Goal: Information Seeking & Learning: Learn about a topic

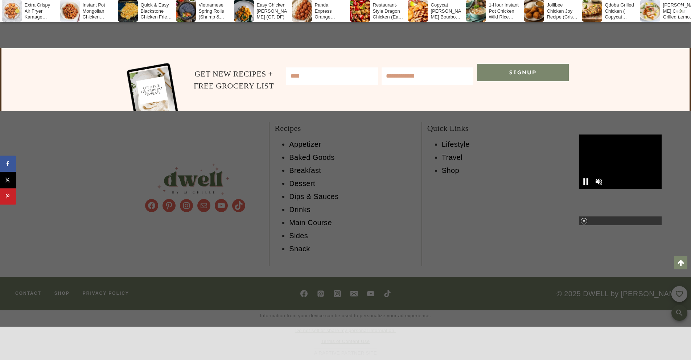
scroll to position [5365, 0]
